Goal: Task Accomplishment & Management: Manage account settings

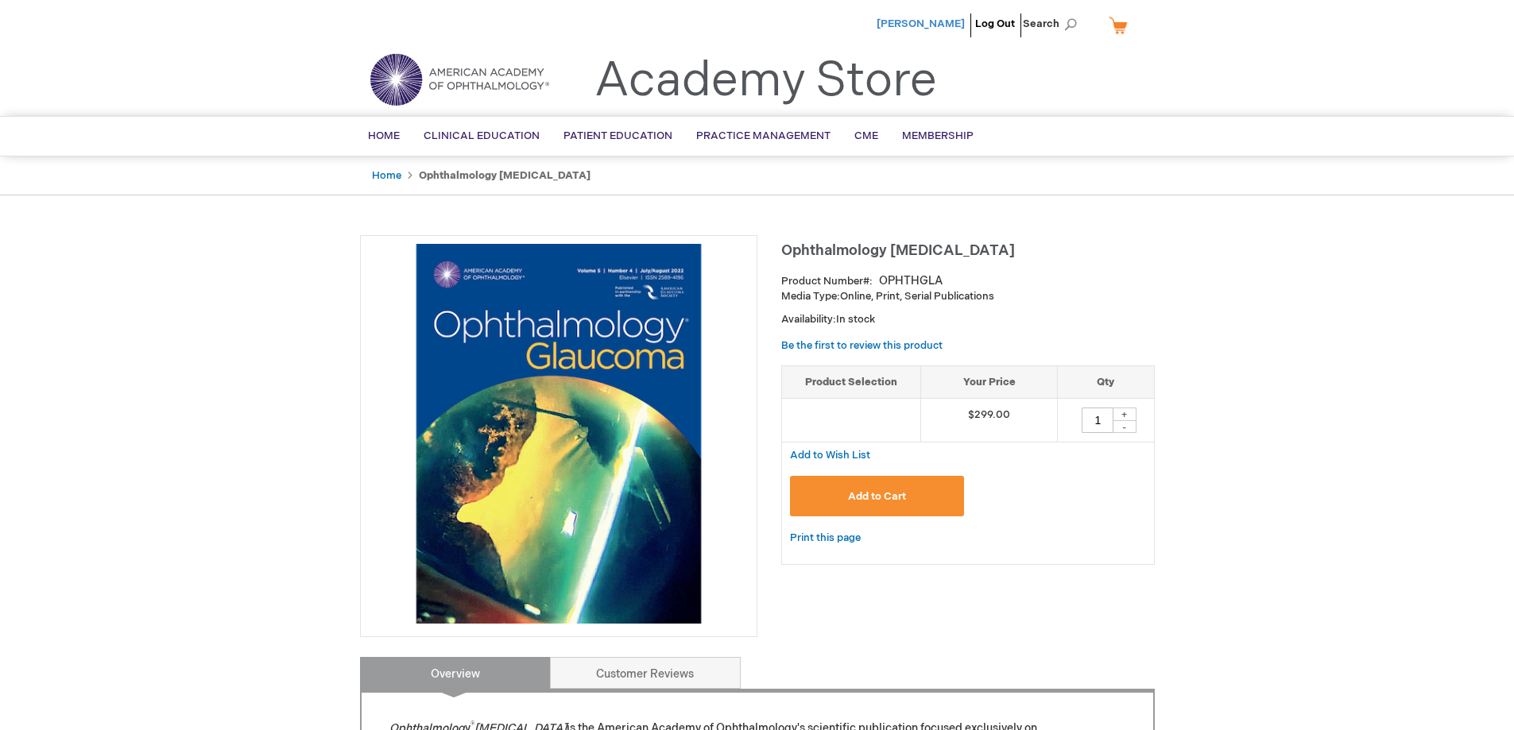
click at [912, 23] on span "[PERSON_NAME]" at bounding box center [920, 23] width 88 height 13
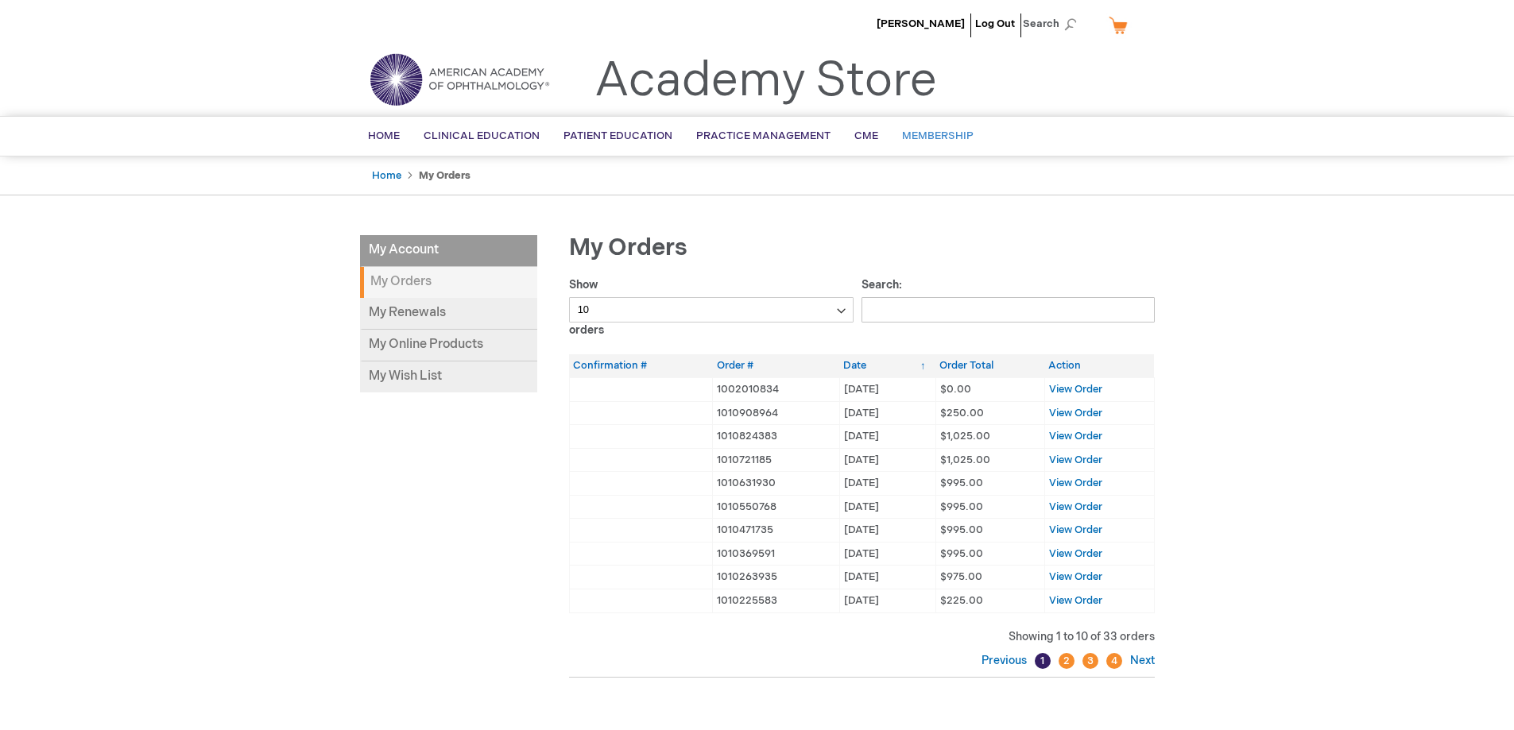
click at [940, 140] on span "Membership" at bounding box center [938, 136] width 72 height 13
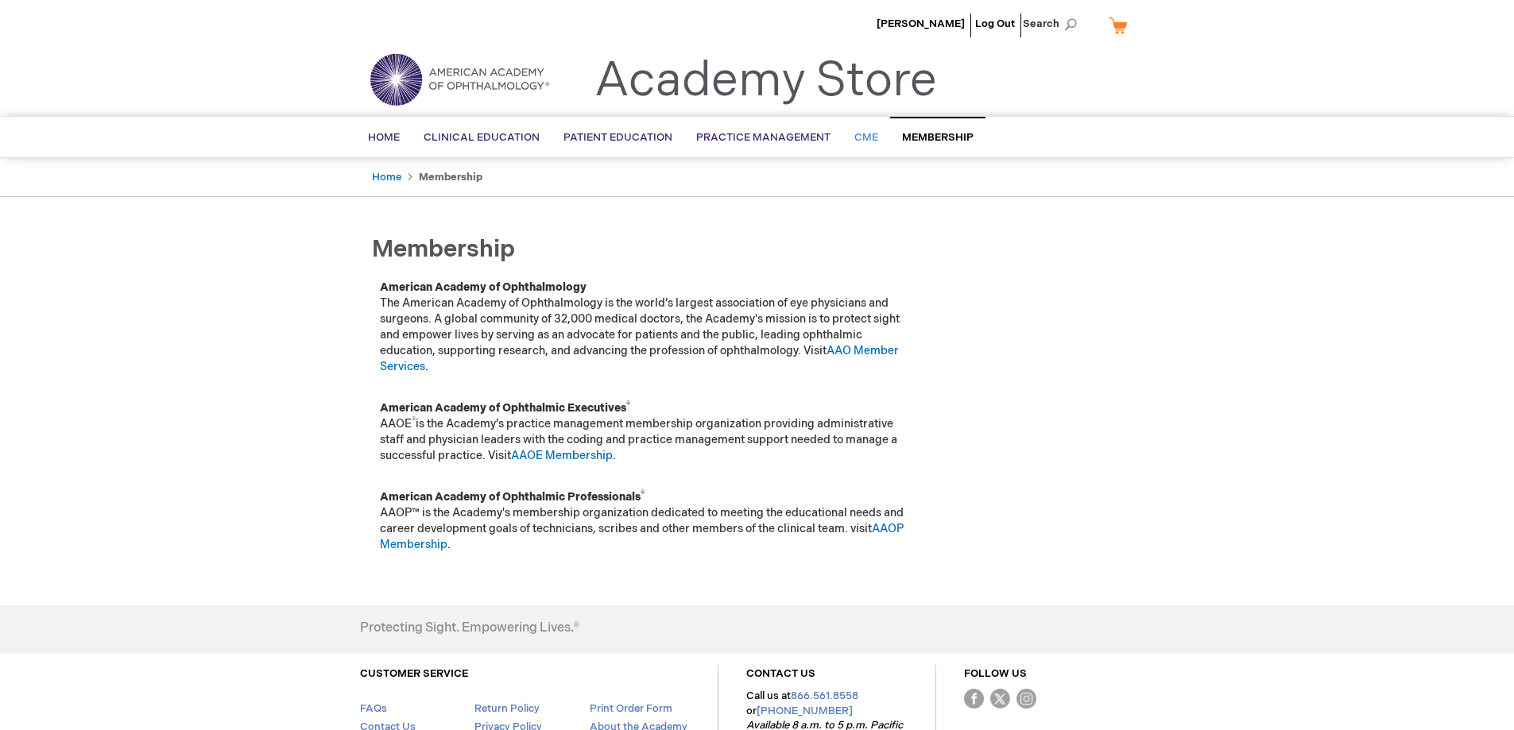
click at [863, 141] on span "CME" at bounding box center [866, 137] width 24 height 13
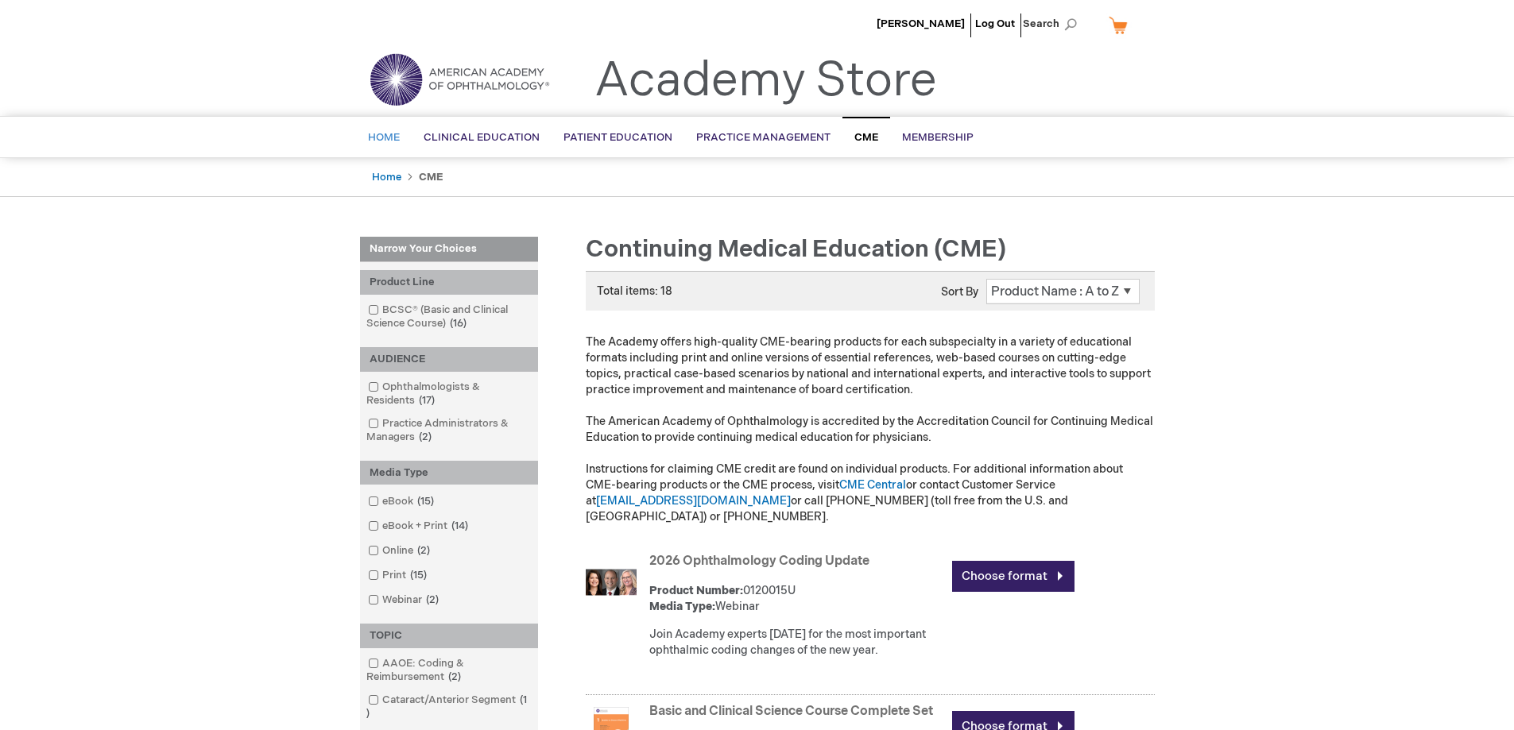
click at [390, 141] on span "Home" at bounding box center [384, 137] width 32 height 13
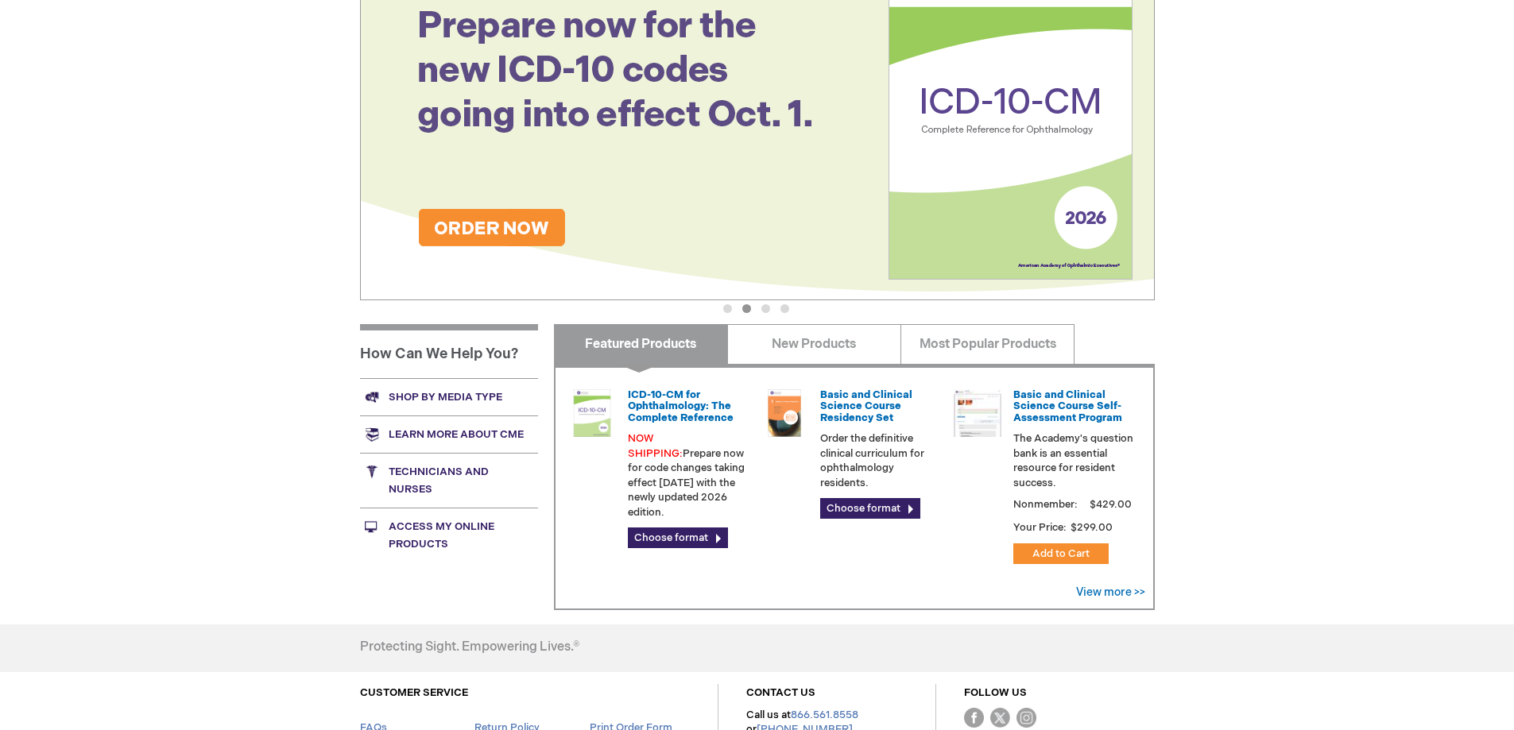
scroll to position [397, 0]
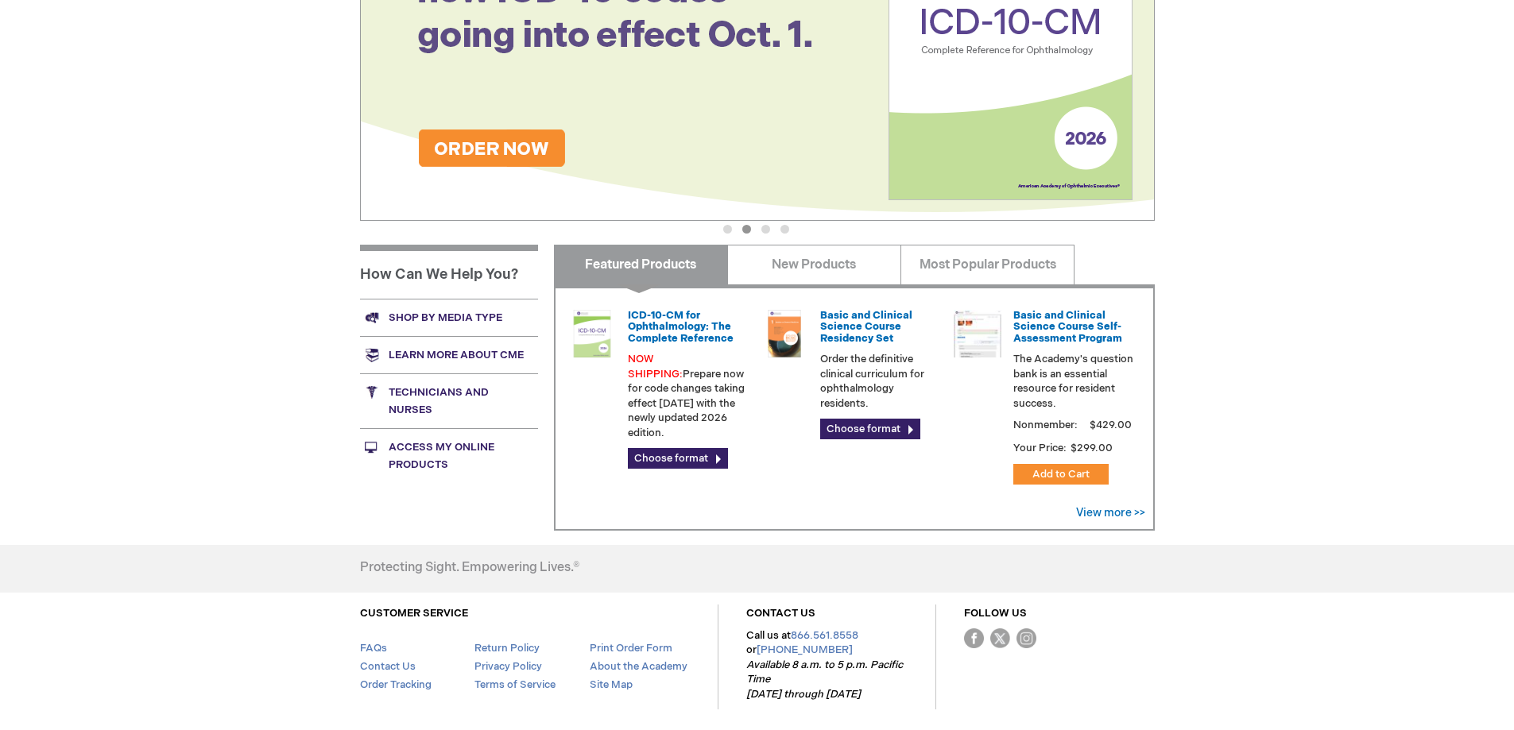
click at [174, 179] on div "[PERSON_NAME] Log Out Search My Cart CLOSE RECENTLY ADDED ITEM(S) Close There a…" at bounding box center [757, 200] width 1514 height 1194
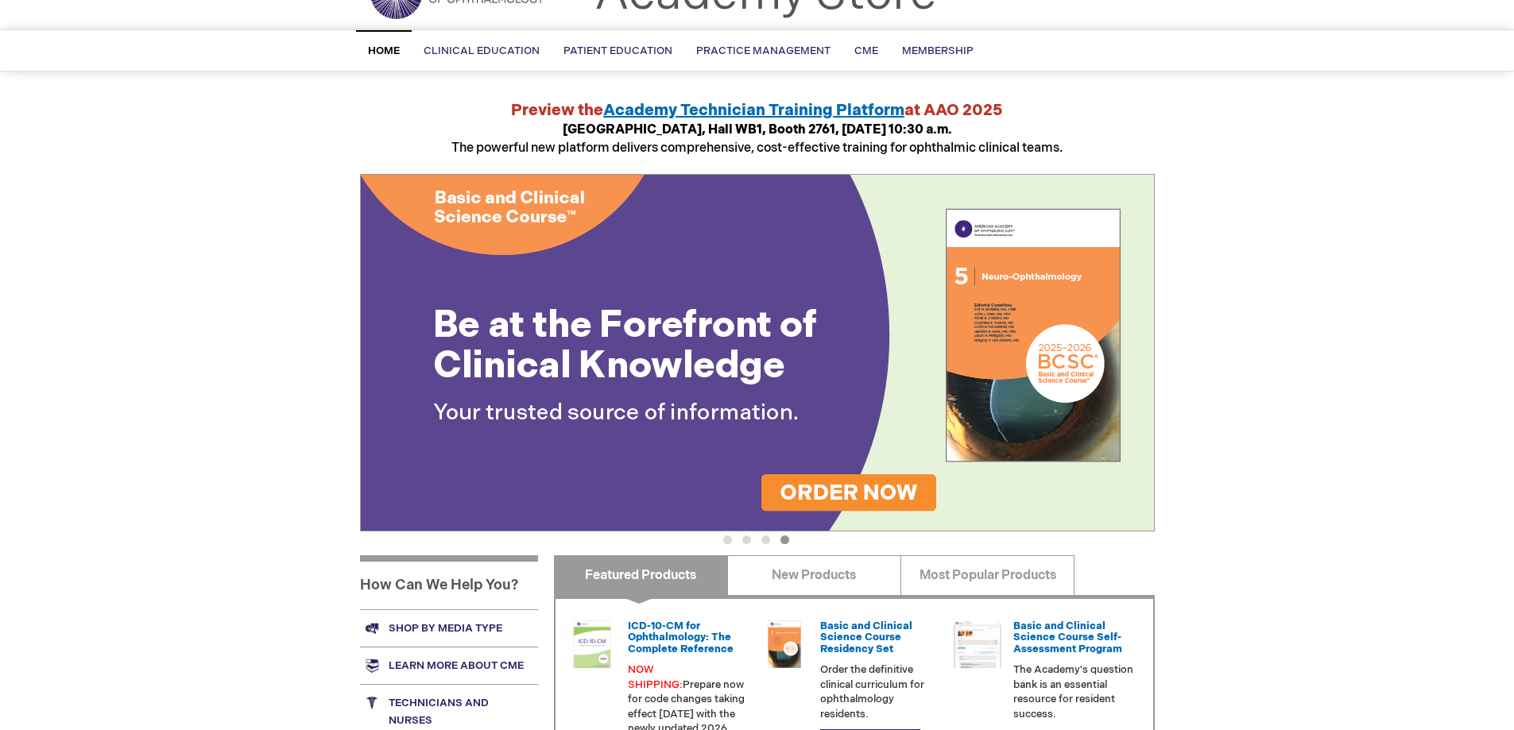
scroll to position [0, 0]
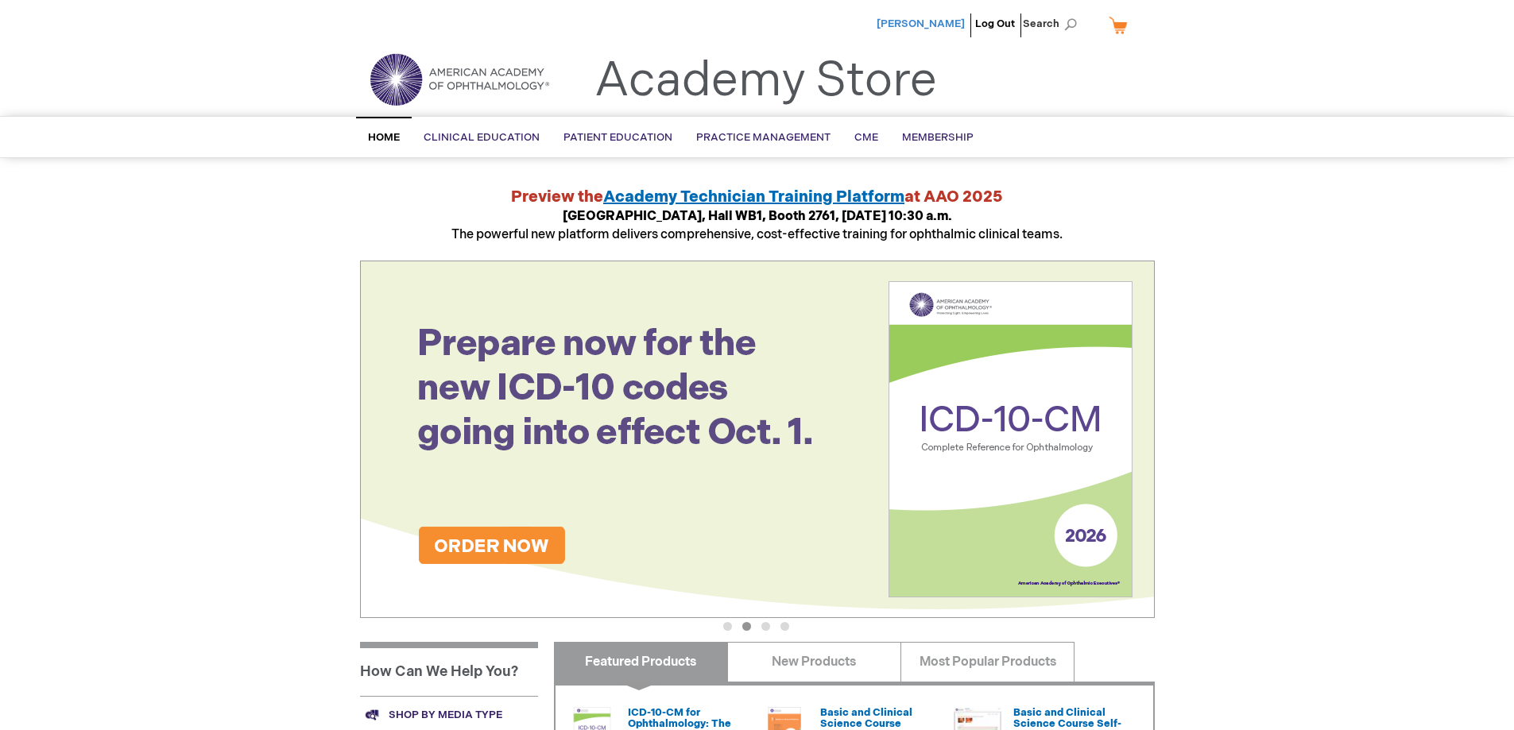
click at [891, 21] on span "[PERSON_NAME]" at bounding box center [920, 23] width 88 height 13
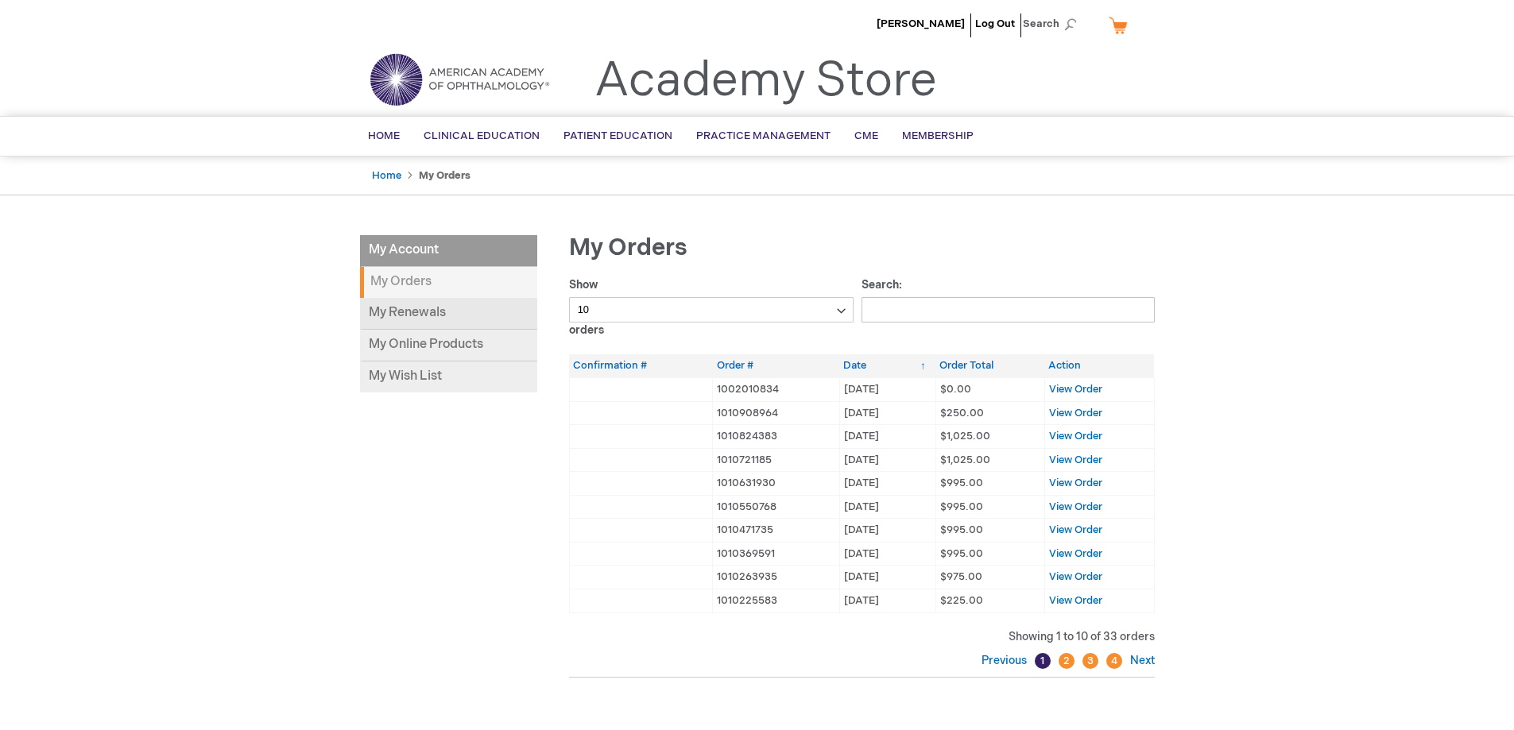
click at [465, 315] on link "My Renewals" at bounding box center [448, 314] width 177 height 32
click at [441, 309] on link "My Renewals" at bounding box center [448, 314] width 177 height 32
click at [917, 135] on span "Membership" at bounding box center [938, 136] width 72 height 13
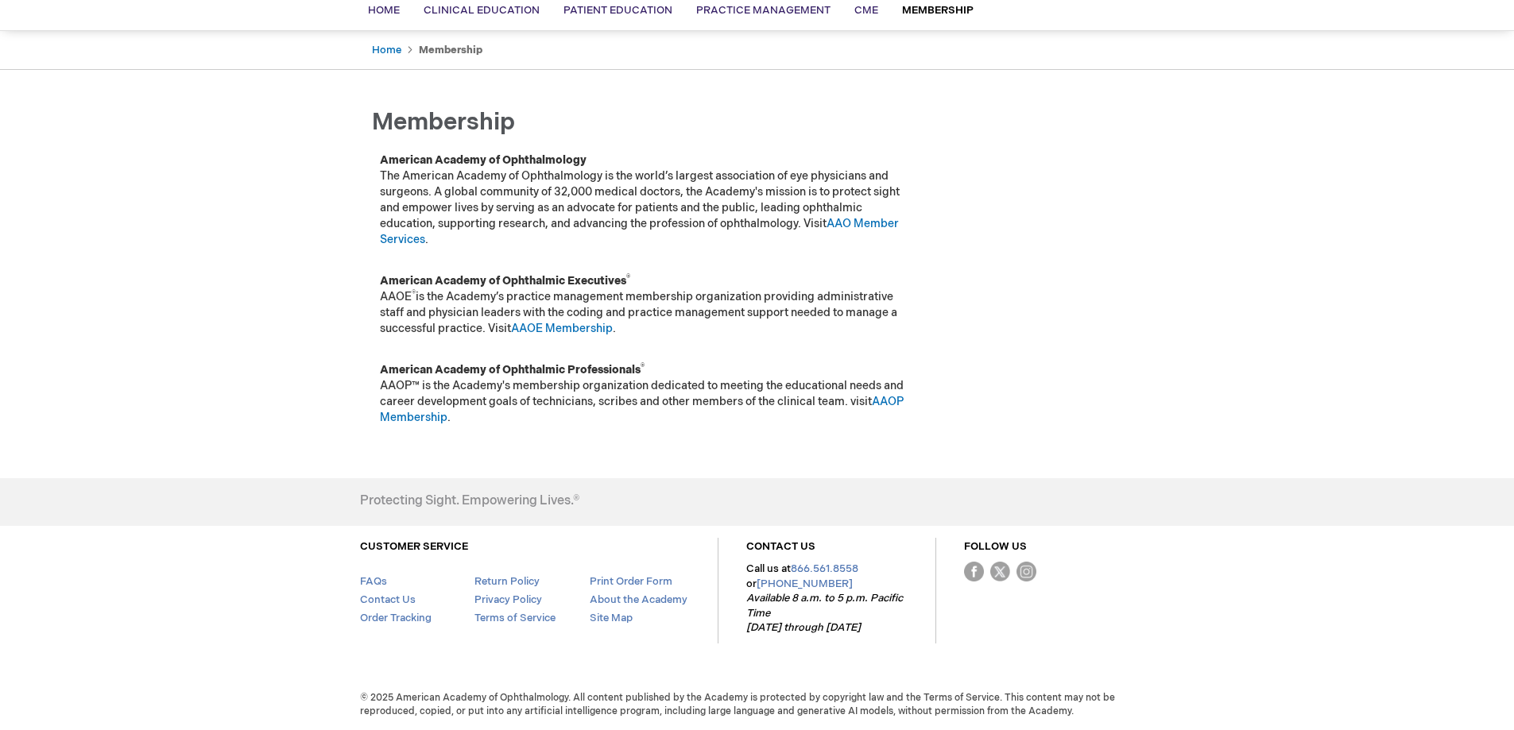
scroll to position [238, 0]
click at [844, 217] on link "AAO Member Services" at bounding box center [639, 231] width 519 height 29
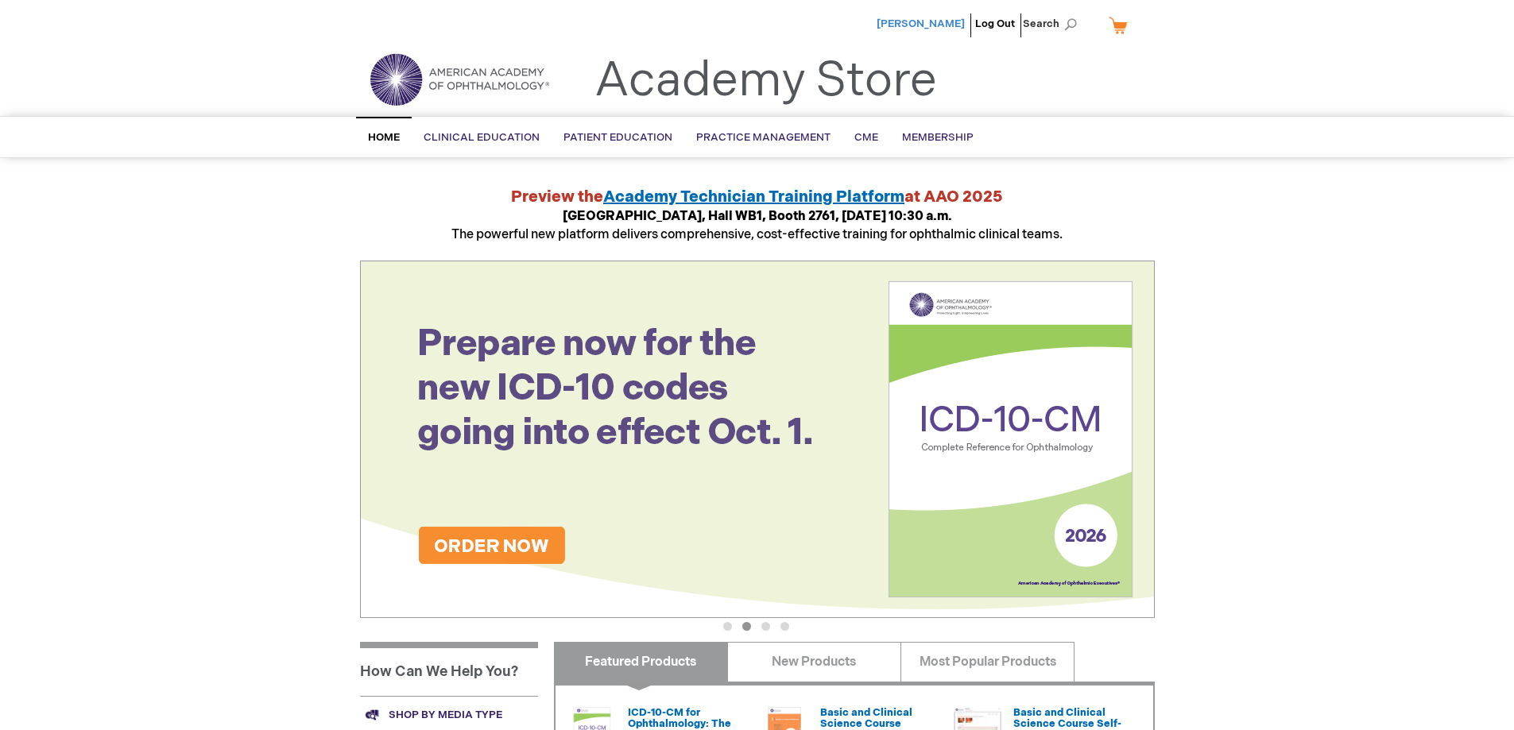
click at [927, 25] on span "[PERSON_NAME]" at bounding box center [920, 23] width 88 height 13
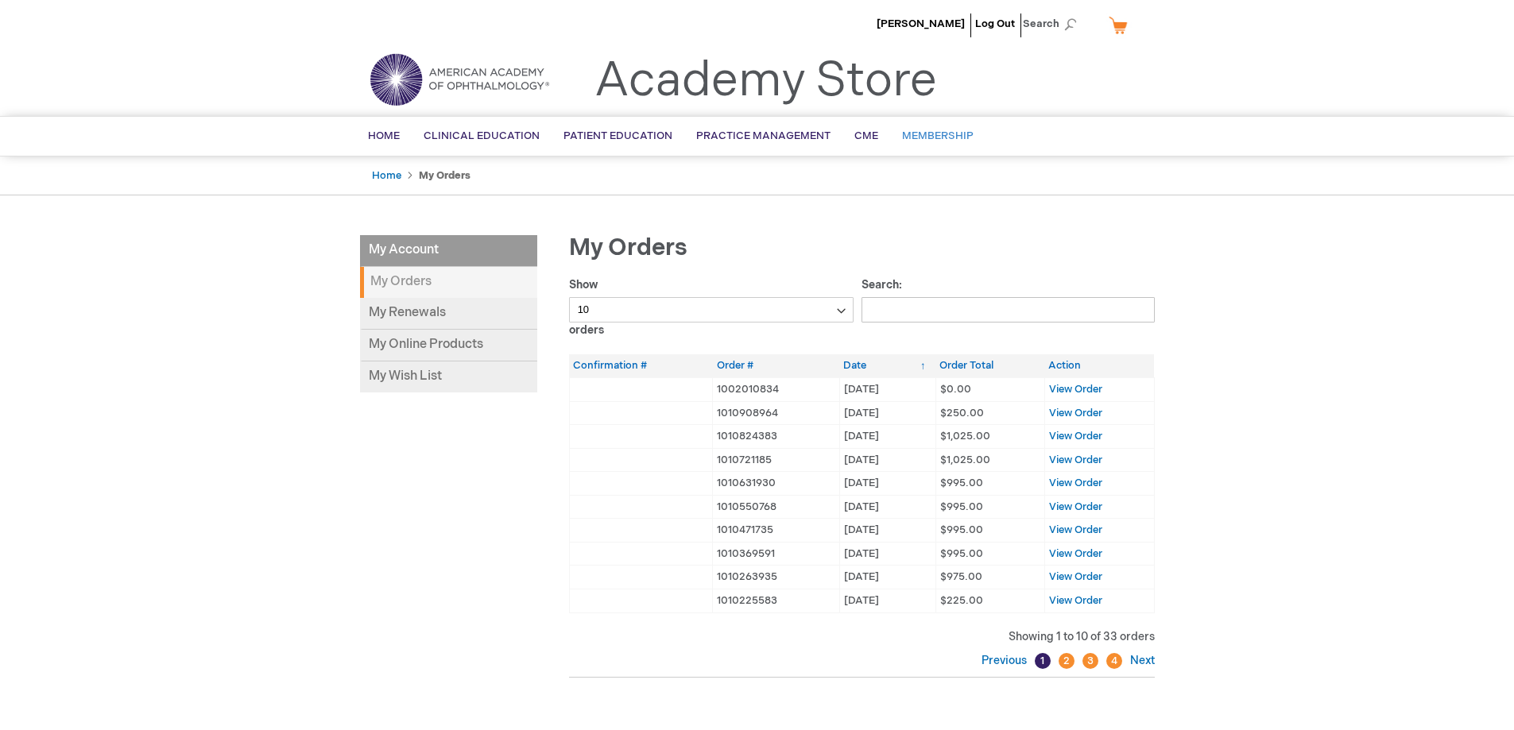
click at [904, 145] on link "Membership" at bounding box center [937, 136] width 95 height 39
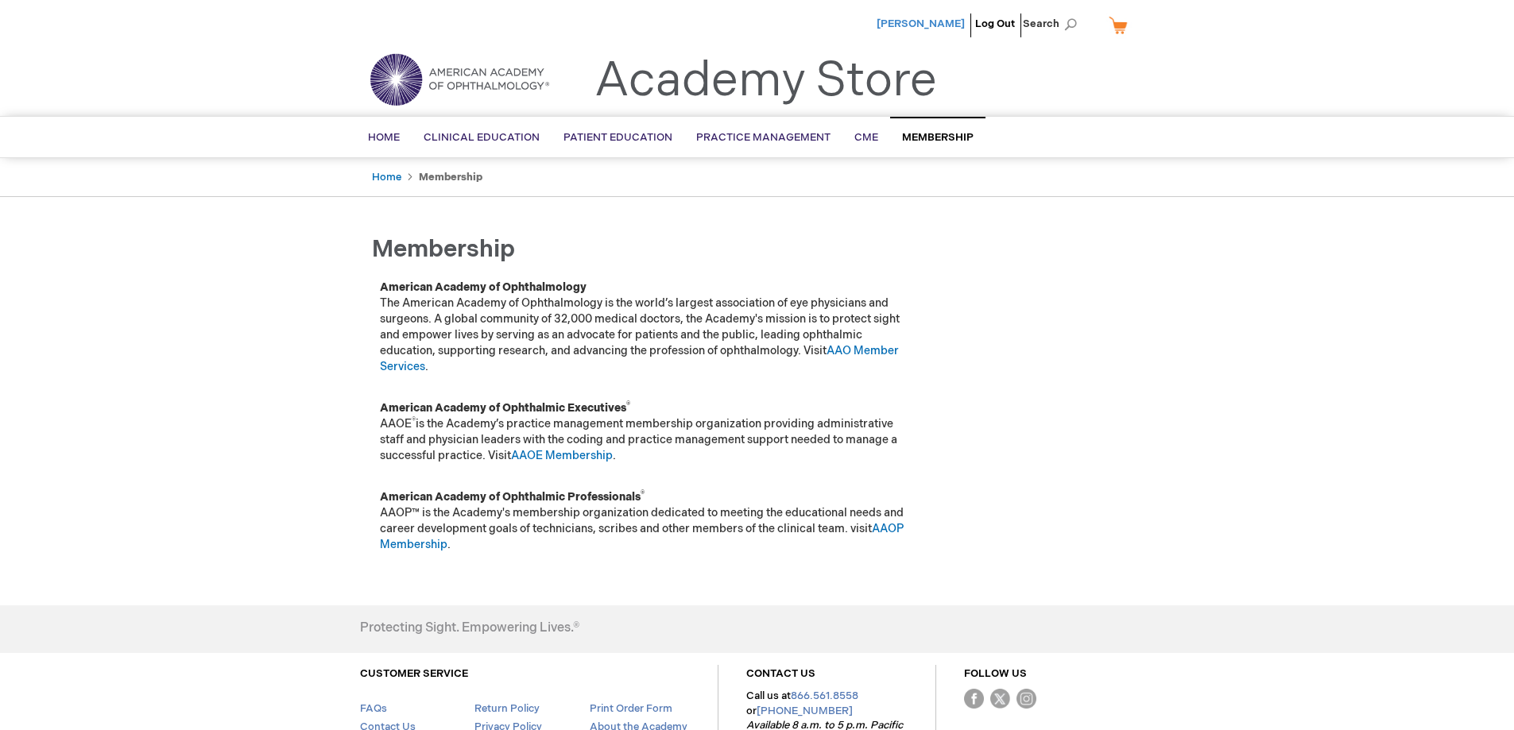
click at [929, 26] on span "[PERSON_NAME]" at bounding box center [920, 23] width 88 height 13
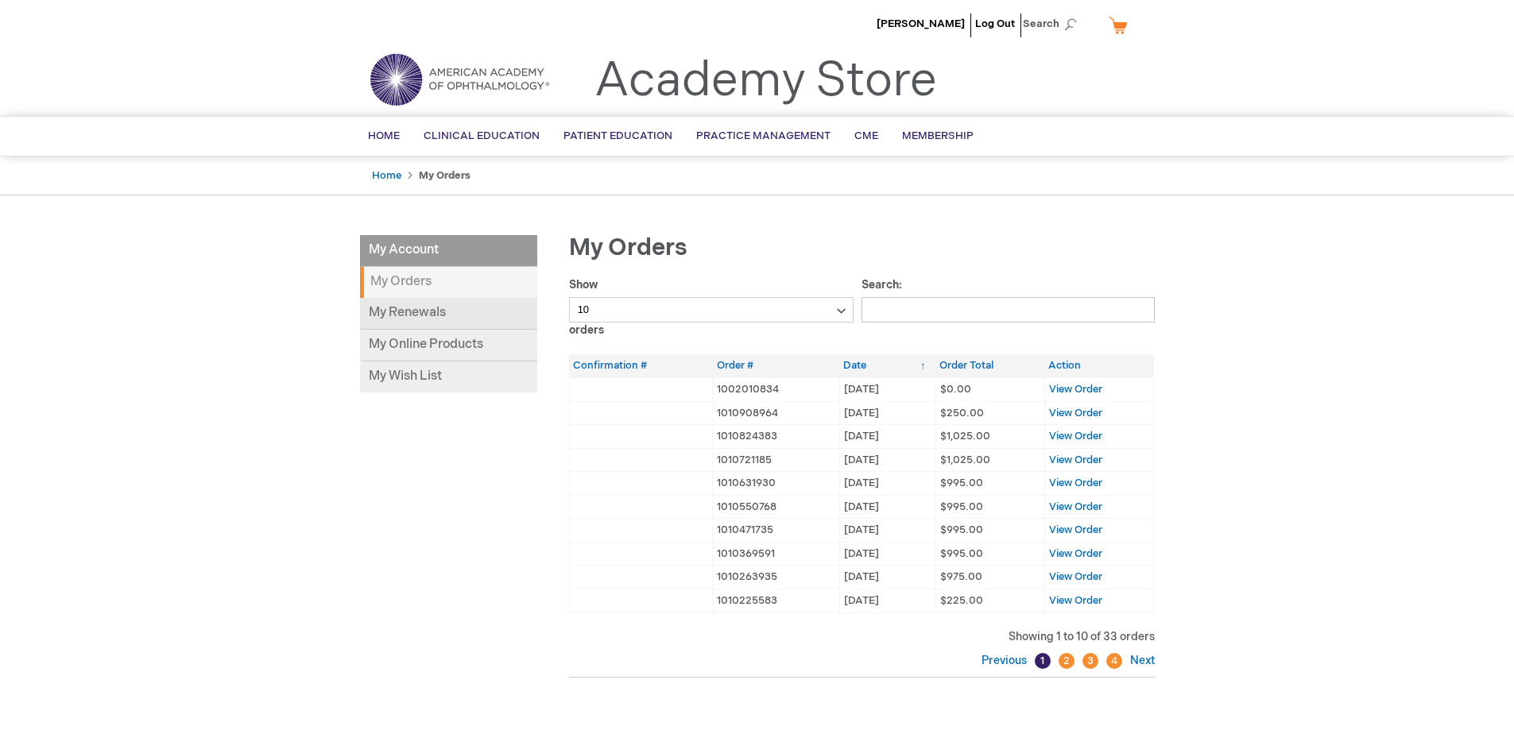
click at [436, 319] on link "My Renewals" at bounding box center [448, 314] width 177 height 32
